Goal: Task Accomplishment & Management: Use online tool/utility

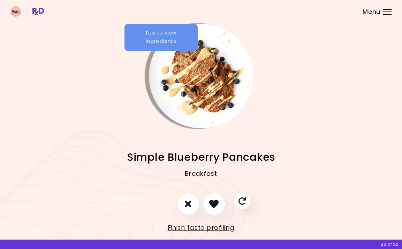
click at [382, 20] on header at bounding box center [201, 11] width 402 height 23
click at [382, 14] on header at bounding box center [201, 11] width 402 height 23
click at [384, 9] on div at bounding box center [386, 9] width 9 height 1
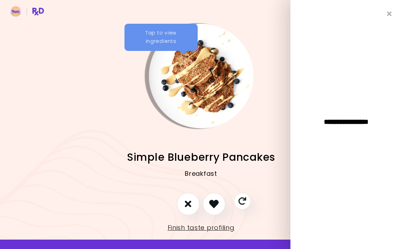
click at [384, 9] on div "**********" at bounding box center [345, 124] width 111 height 249
click at [389, 13] on icon "Close" at bounding box center [389, 13] width 7 height 5
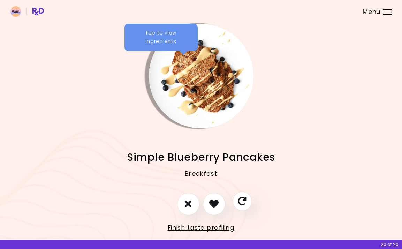
click at [245, 202] on icon "Skip" at bounding box center [242, 200] width 9 height 9
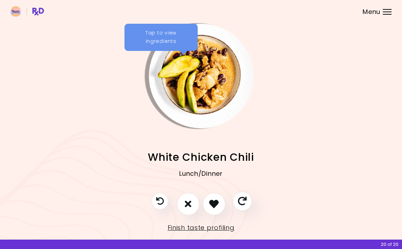
click at [245, 202] on icon "Skip" at bounding box center [242, 200] width 9 height 9
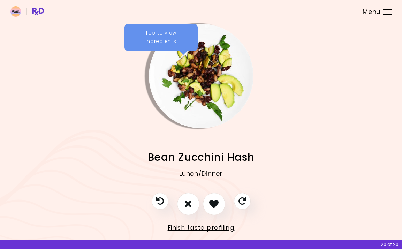
click at [34, 13] on img at bounding box center [26, 11] width 33 height 10
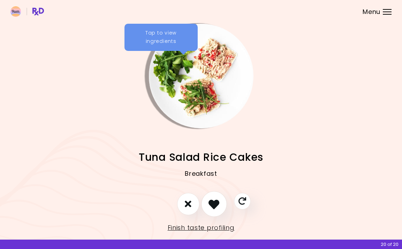
click at [215, 207] on icon "I like this recipe" at bounding box center [213, 203] width 11 height 11
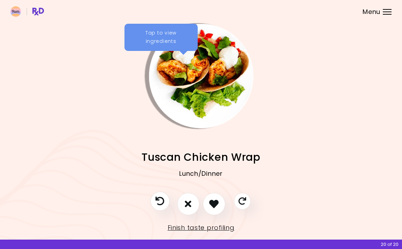
click at [157, 201] on icon "Previous recipe" at bounding box center [159, 200] width 9 height 9
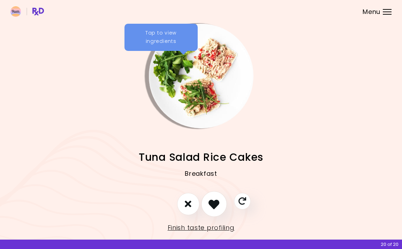
click at [219, 206] on button "I like this recipe" at bounding box center [214, 204] width 26 height 26
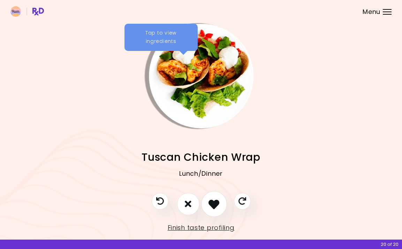
click at [219, 206] on icon "I like this recipe" at bounding box center [213, 203] width 11 height 11
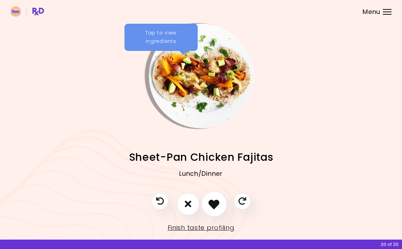
click at [219, 206] on icon "I like this recipe" at bounding box center [213, 203] width 11 height 11
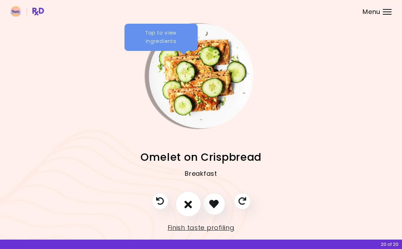
click at [191, 205] on icon "I don't like this recipe" at bounding box center [188, 203] width 8 height 11
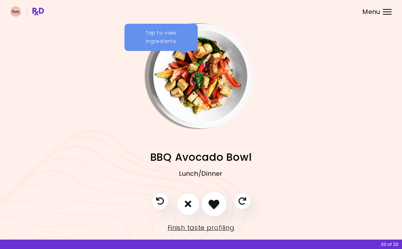
click at [218, 206] on icon "I like this recipe" at bounding box center [213, 203] width 11 height 11
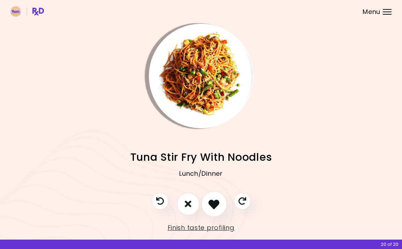
click at [216, 202] on icon "I like this recipe" at bounding box center [213, 203] width 11 height 11
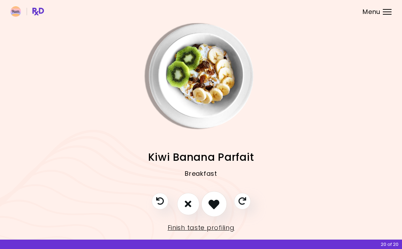
click at [216, 204] on icon "I like this recipe" at bounding box center [213, 203] width 11 height 11
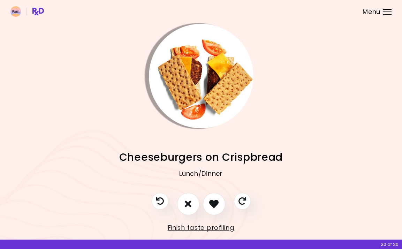
click at [203, 116] on img "Info - Cheeseburgers on Crispbread" at bounding box center [201, 76] width 105 height 105
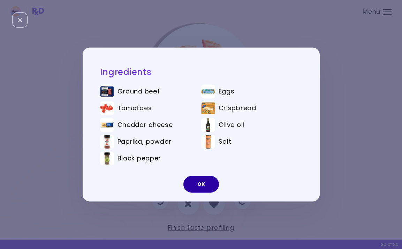
click at [212, 187] on button "OK" at bounding box center [201, 184] width 36 height 17
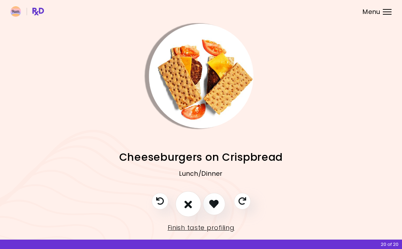
click at [185, 202] on icon "I don't like this recipe" at bounding box center [188, 203] width 8 height 11
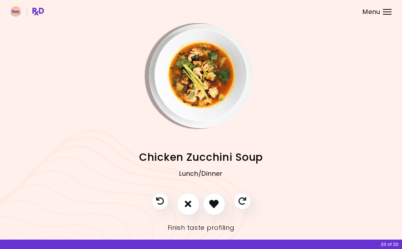
click at [193, 227] on link "Finish taste profiling" at bounding box center [201, 227] width 67 height 11
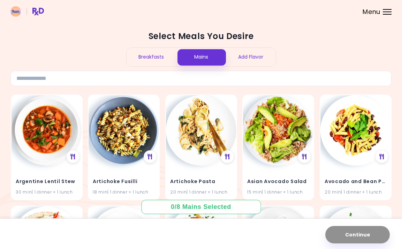
click at [167, 56] on div "Breakfasts" at bounding box center [151, 57] width 50 height 18
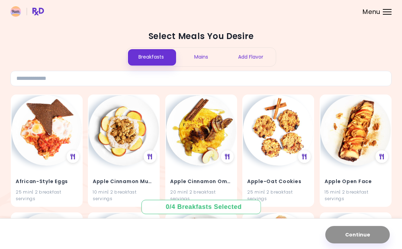
click at [203, 57] on div "Mains" at bounding box center [201, 57] width 50 height 18
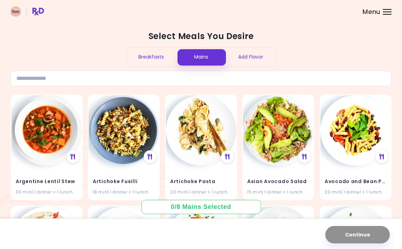
click at [248, 56] on div "Add Flavor" at bounding box center [251, 57] width 50 height 18
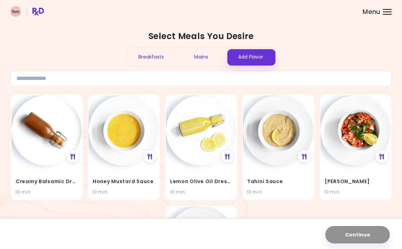
click at [199, 54] on div "Mains" at bounding box center [201, 57] width 50 height 18
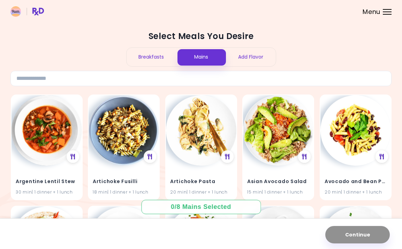
click at [160, 50] on div "Breakfasts" at bounding box center [151, 57] width 50 height 18
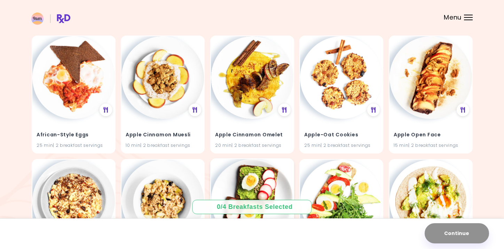
scroll to position [59, 0]
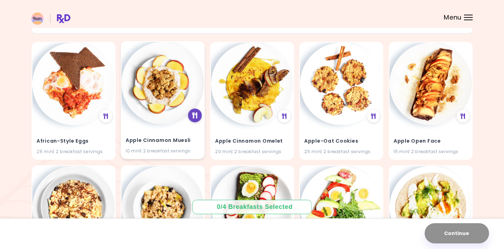
click at [198, 116] on icon at bounding box center [194, 115] width 5 height 6
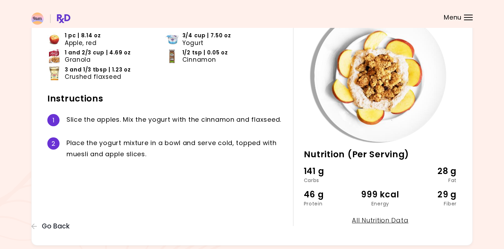
scroll to position [73, 0]
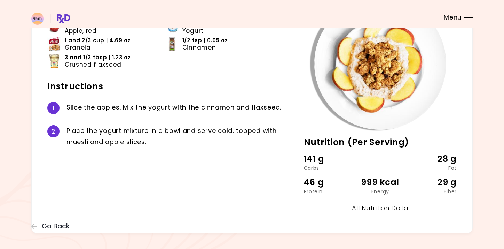
click at [365, 180] on div "999 kcal" at bounding box center [380, 182] width 51 height 13
drag, startPoint x: 365, startPoint y: 180, endPoint x: 398, endPoint y: 180, distance: 32.7
click at [398, 180] on div "999 kcal" at bounding box center [380, 182] width 51 height 13
click at [384, 205] on link "All Nutrition Data" at bounding box center [380, 207] width 56 height 9
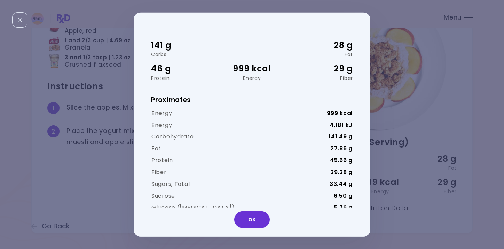
scroll to position [0, 0]
click at [264, 218] on button "OK" at bounding box center [252, 219] width 36 height 17
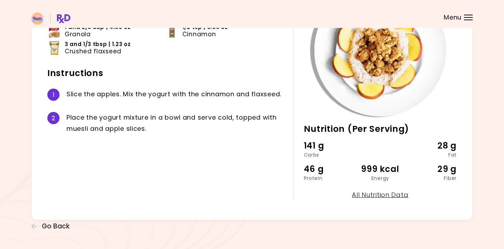
scroll to position [86, 0]
click at [42, 224] on span "Go Back" at bounding box center [56, 226] width 28 height 8
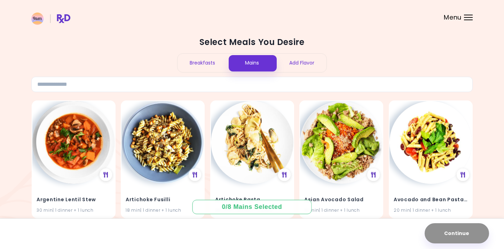
click at [401, 17] on div "Menu" at bounding box center [468, 18] width 9 height 6
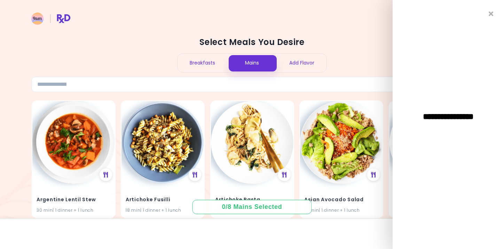
click at [401, 117] on span "**********" at bounding box center [448, 116] width 79 height 8
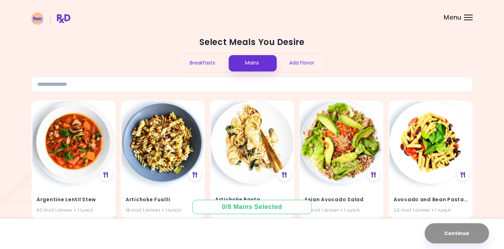
click at [198, 66] on div "Breakfasts" at bounding box center [203, 63] width 50 height 18
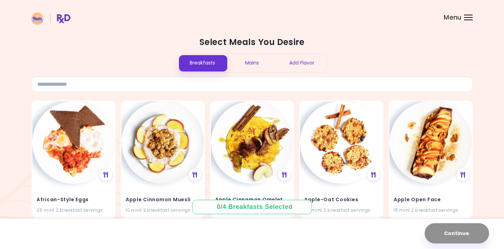
click at [69, 16] on img at bounding box center [50, 19] width 39 height 12
